Goal: Task Accomplishment & Management: Use online tool/utility

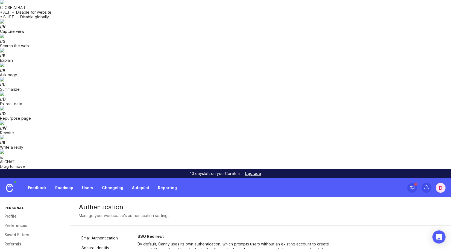
drag, startPoint x: 180, startPoint y: 146, endPoint x: 188, endPoint y: 150, distance: 8.9
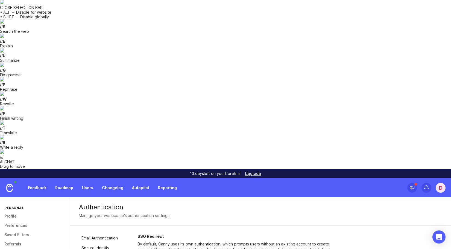
drag, startPoint x: 165, startPoint y: 125, endPoint x: 188, endPoint y: 148, distance: 32.1
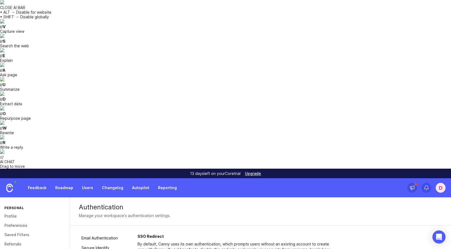
drag, startPoint x: 150, startPoint y: 143, endPoint x: 198, endPoint y: 149, distance: 48.9
